Goal: Find specific page/section: Find specific page/section

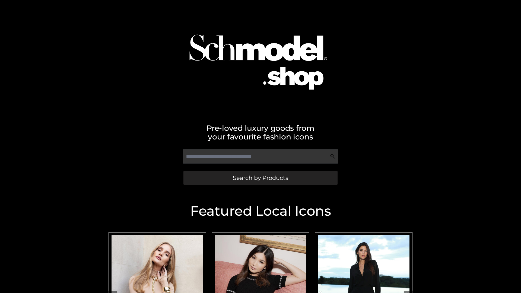
click at [260, 178] on span "Search by Products" at bounding box center [260, 178] width 55 height 6
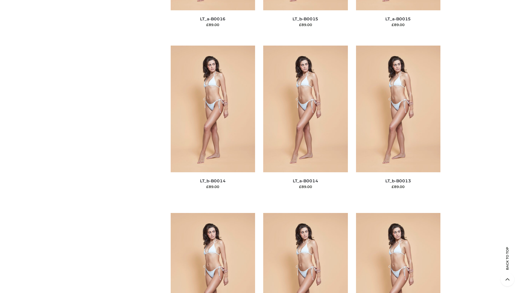
scroll to position [1930, 0]
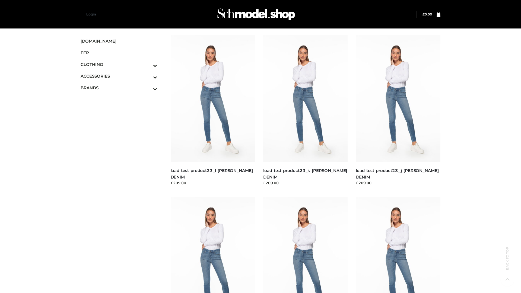
scroll to position [476, 0]
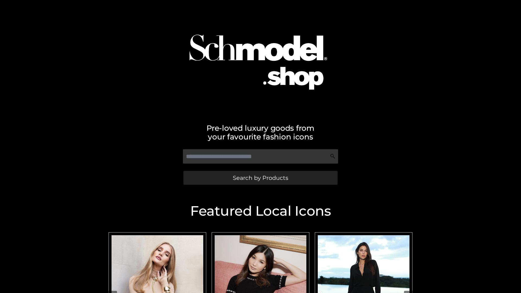
click at [260, 178] on span "Search by Products" at bounding box center [260, 178] width 55 height 6
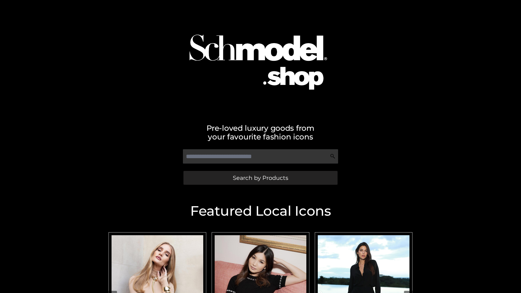
click at [260, 178] on span "Search by Products" at bounding box center [260, 178] width 55 height 6
